Goal: Task Accomplishment & Management: Use online tool/utility

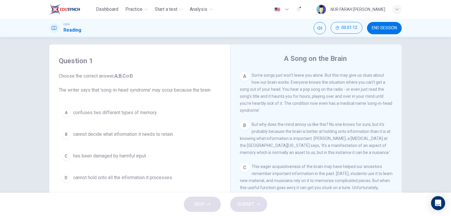
scroll to position [10, 0]
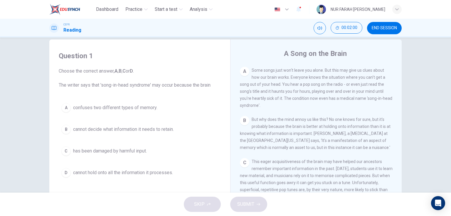
click at [386, 24] on button "END SESSION" at bounding box center [384, 28] width 35 height 12
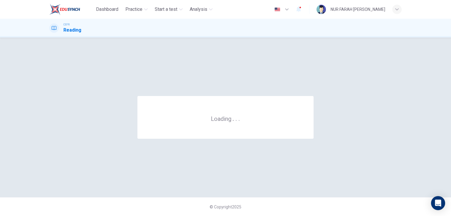
scroll to position [0, 0]
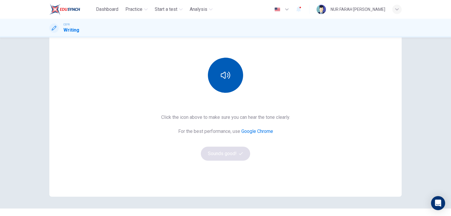
scroll to position [63, 0]
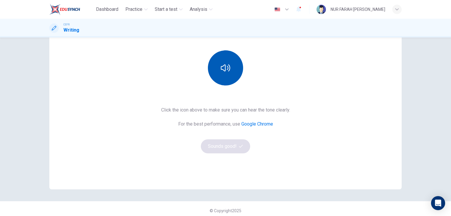
click at [226, 67] on icon "button" at bounding box center [225, 68] width 9 height 7
click at [218, 148] on button "Sounds good!" at bounding box center [225, 147] width 49 height 14
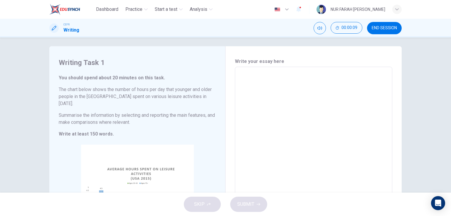
scroll to position [0, 0]
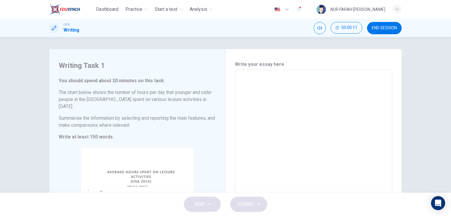
click at [262, 79] on textarea at bounding box center [313, 160] width 149 height 171
type textarea "T"
type textarea "x"
type textarea "Th"
type textarea "x"
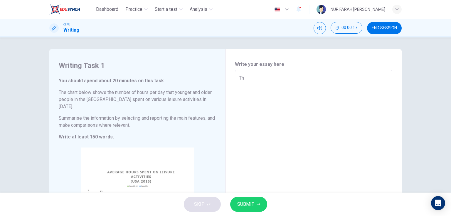
type textarea "The"
type textarea "x"
type textarea "The"
type textarea "x"
type textarea "The a"
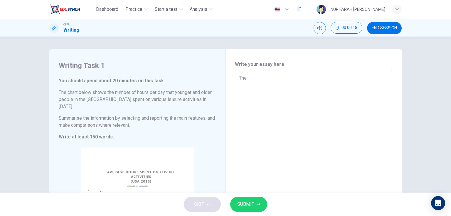
type textarea "x"
type textarea "The av"
type textarea "x"
type textarea "The ave"
type textarea "x"
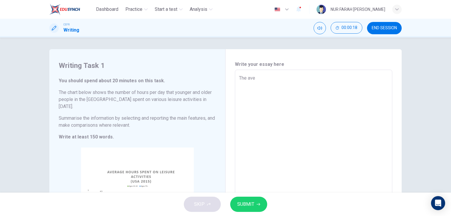
type textarea "The aver"
type textarea "x"
type textarea "The avera"
type textarea "x"
type textarea "The averag"
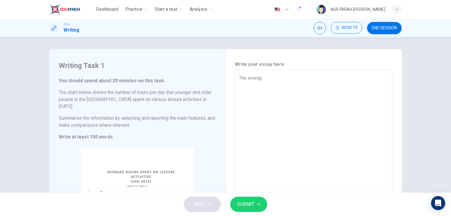
type textarea "x"
type textarea "The average"
type textarea "x"
type textarea "The average"
type textarea "x"
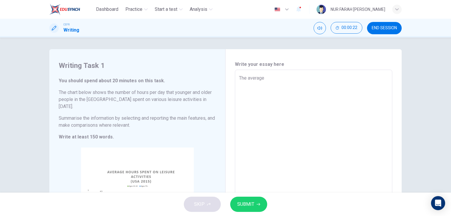
type textarea "The average h"
type textarea "x"
type textarea "The average ho"
type textarea "x"
type textarea "The average hou"
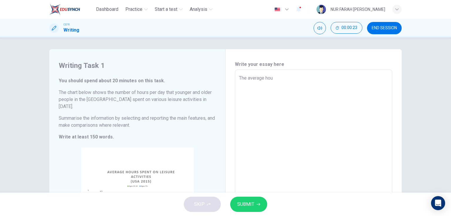
type textarea "x"
type textarea "The average hour"
type textarea "x"
type textarea "The average hours"
type textarea "x"
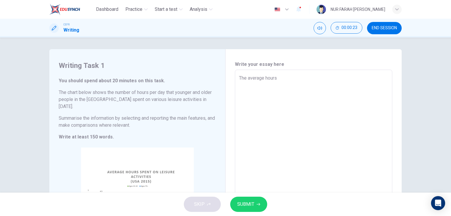
type textarea "The average hours"
type textarea "x"
type textarea "The average hours s"
type textarea "x"
type textarea "The average hours sp"
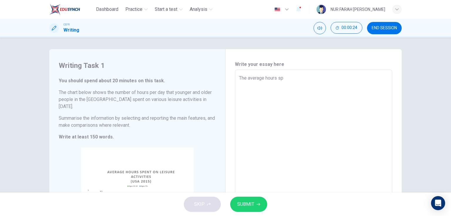
type textarea "x"
type textarea "The average hours spe"
type textarea "x"
type textarea "The average hours spen"
type textarea "x"
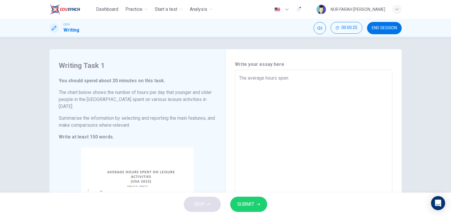
type textarea "The average hours spent"
type textarea "x"
type textarea "The average hours spent"
type textarea "x"
type textarea "The average hours spent o"
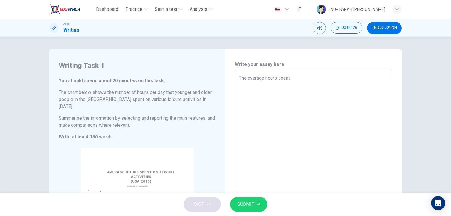
type textarea "x"
type textarea "The average hours spent on"
type textarea "x"
type textarea "The average hours spent on"
type textarea "x"
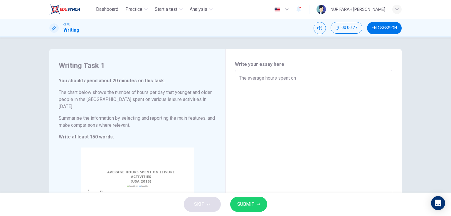
type textarea "The average hours spent on l"
type textarea "x"
type textarea "The average hours spent on le"
type textarea "x"
type textarea "The average hours spent on lei"
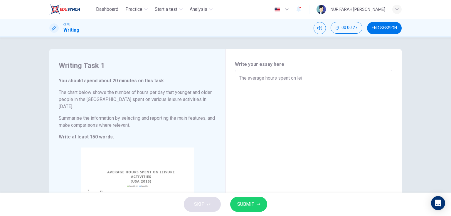
type textarea "x"
type textarea "The average hours spent on leis"
type textarea "x"
type textarea "The average hours spent on leisu"
type textarea "x"
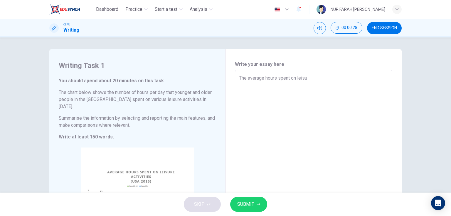
type textarea "The average hours spent on leisur"
type textarea "x"
type textarea "The average hours spent on leisure"
type textarea "x"
type textarea "The average hours spent on leisure"
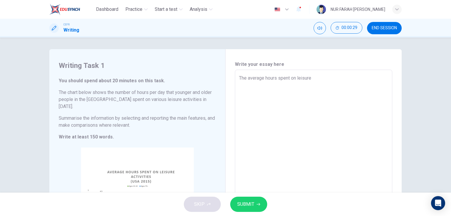
type textarea "x"
type textarea "The average hours spent on leisure a"
type textarea "x"
type textarea "The average hours spent on leisure ac"
type textarea "x"
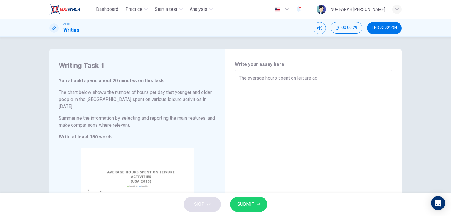
type textarea "The average hours spent on leisure act"
type textarea "x"
type textarea "The average hours spent on leisure acti"
type textarea "x"
type textarea "The average hours spent on leisure activ"
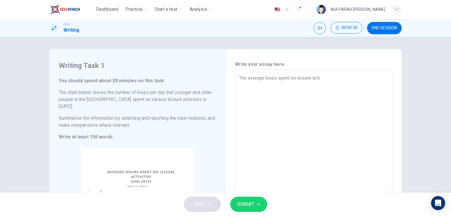
type textarea "x"
type textarea "The average hours spent on leisure activi"
type textarea "x"
type textarea "The average hours spent on leisure activit"
type textarea "x"
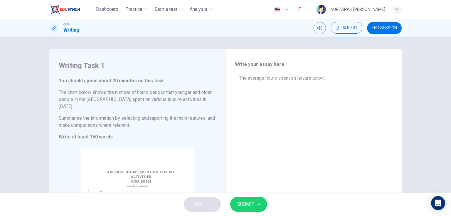
type textarea "The average hours spent on leisure activiti"
type textarea "x"
type textarea "The average hours spent on leisure activitie"
type textarea "x"
type textarea "The average hours spent on leisure activities"
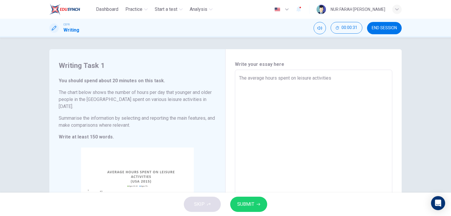
type textarea "x"
click at [383, 27] on span "END SESSION" at bounding box center [383, 28] width 25 height 5
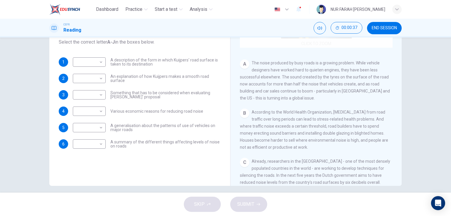
scroll to position [73, 0]
click at [92, 109] on body "Dashboard Practice Start a test Analysis English en ​ NUR FARAH [PERSON_NAME] C…" at bounding box center [225, 108] width 451 height 216
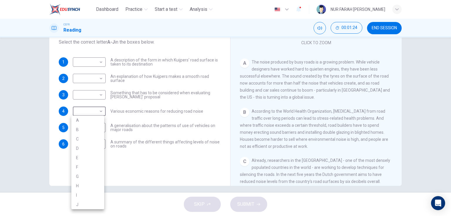
click at [94, 121] on li "A" at bounding box center [87, 120] width 33 height 9
type input "A"
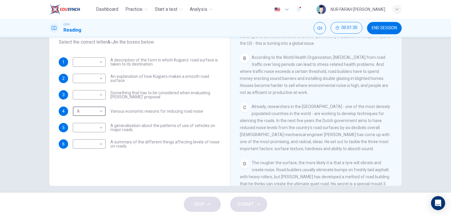
scroll to position [132, 0]
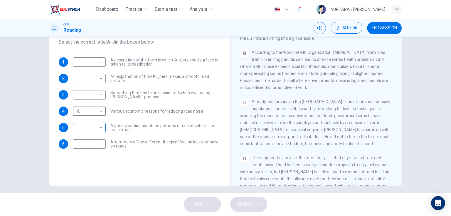
click at [84, 126] on body "Dashboard Practice Start a test Analysis English en ​ NUR FARAH ADIBAH BINTI SU…" at bounding box center [225, 108] width 451 height 216
click at [81, 136] on li "B" at bounding box center [87, 131] width 33 height 9
type input "B"
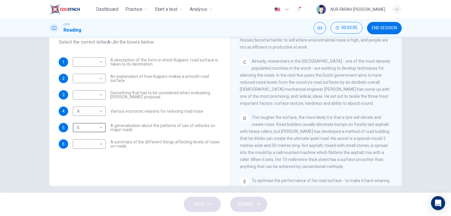
scroll to position [176, 0]
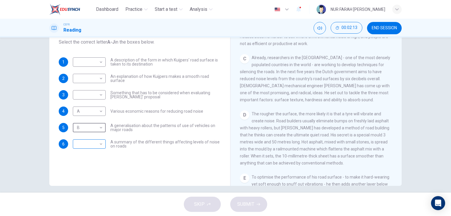
click at [98, 146] on body "Dashboard Practice Start a test Analysis English en ​ NUR FARAH ADIBAH BINTI SU…" at bounding box center [225, 108] width 451 height 216
click at [91, 149] on li "D" at bounding box center [87, 150] width 33 height 9
type input "D"
click at [99, 95] on body "Dashboard Practice Start a test Analysis English en ​ NUR FARAH ADIBAH BINTI SU…" at bounding box center [225, 108] width 451 height 216
click at [80, 169] on li "H" at bounding box center [87, 169] width 33 height 9
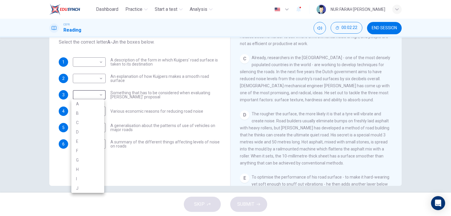
type input "H"
click at [91, 75] on body "Dashboard Practice Start a test Analysis English en ​ NUR FARAH ADIBAH BINTI SU…" at bounding box center [225, 108] width 451 height 216
click at [79, 115] on li "D" at bounding box center [87, 115] width 33 height 9
type input "D"
click at [99, 64] on body "Dashboard Practice Start a test Analysis English en ​ NUR FARAH ADIBAH BINTI SU…" at bounding box center [225, 108] width 451 height 216
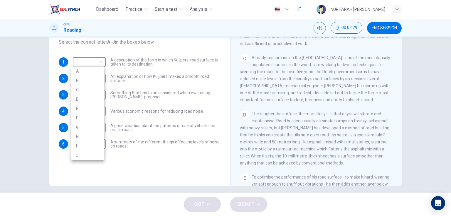
click at [79, 130] on li "G" at bounding box center [87, 127] width 33 height 9
type input "G"
click at [244, 202] on span "SUBMIT" at bounding box center [245, 205] width 17 height 8
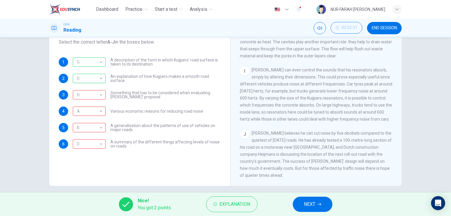
scroll to position [503, 0]
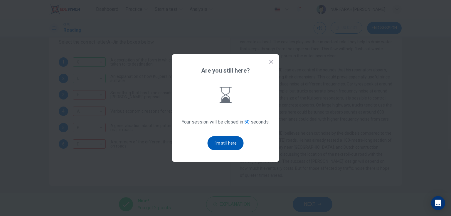
click at [232, 143] on button "I'm still here" at bounding box center [225, 143] width 36 height 14
click at [217, 145] on button "I'm still here" at bounding box center [225, 143] width 36 height 14
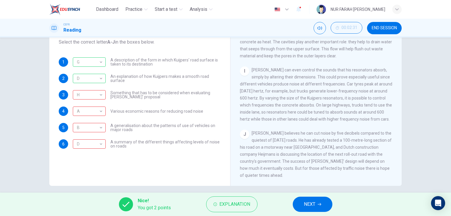
click at [301, 200] on button "NEXT" at bounding box center [312, 204] width 40 height 15
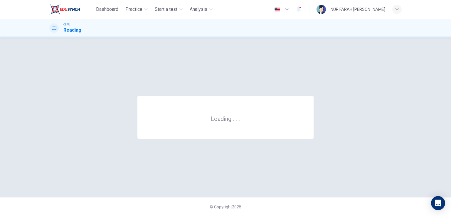
scroll to position [0, 0]
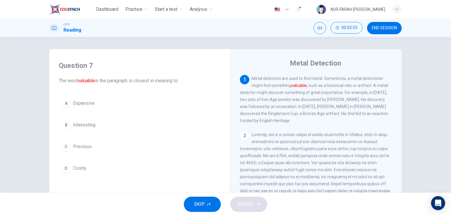
click at [66, 145] on div "C" at bounding box center [65, 146] width 9 height 9
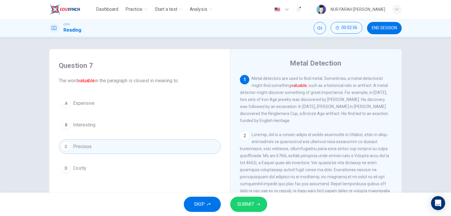
click at [250, 202] on span "SUBMIT" at bounding box center [245, 205] width 17 height 8
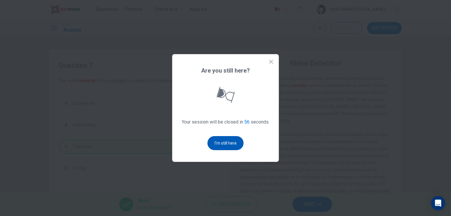
click at [229, 145] on button "I'm still here" at bounding box center [225, 143] width 36 height 14
click at [234, 144] on button "I'm still here" at bounding box center [225, 143] width 36 height 14
click at [221, 144] on button "I'm still here" at bounding box center [225, 143] width 36 height 14
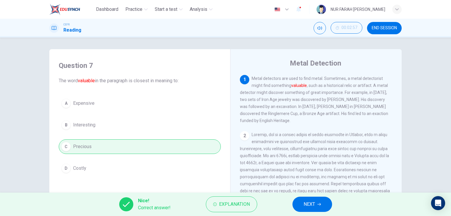
click at [306, 200] on button "NEXT" at bounding box center [312, 204] width 40 height 15
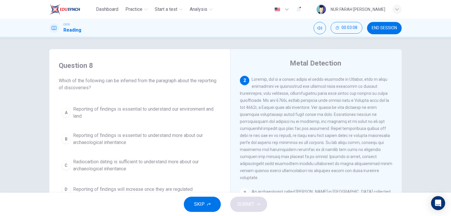
scroll to position [44, 0]
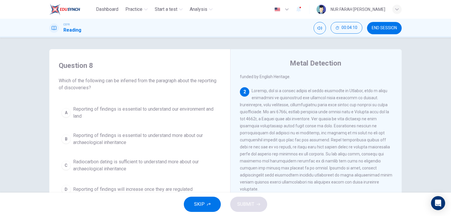
click at [63, 138] on div "B" at bounding box center [65, 139] width 9 height 9
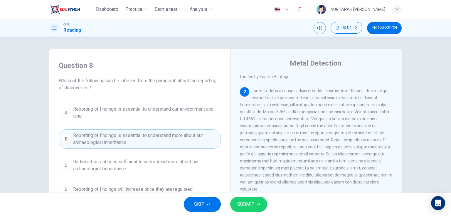
click at [260, 208] on button "SUBMIT" at bounding box center [248, 204] width 37 height 15
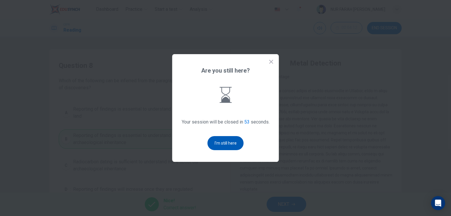
click at [221, 147] on button "I'm still here" at bounding box center [225, 143] width 36 height 14
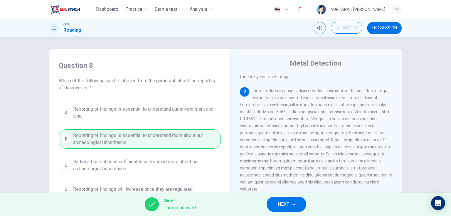
click at [385, 27] on span "END SESSION" at bounding box center [383, 28] width 25 height 5
